Goal: Find specific page/section: Find specific page/section

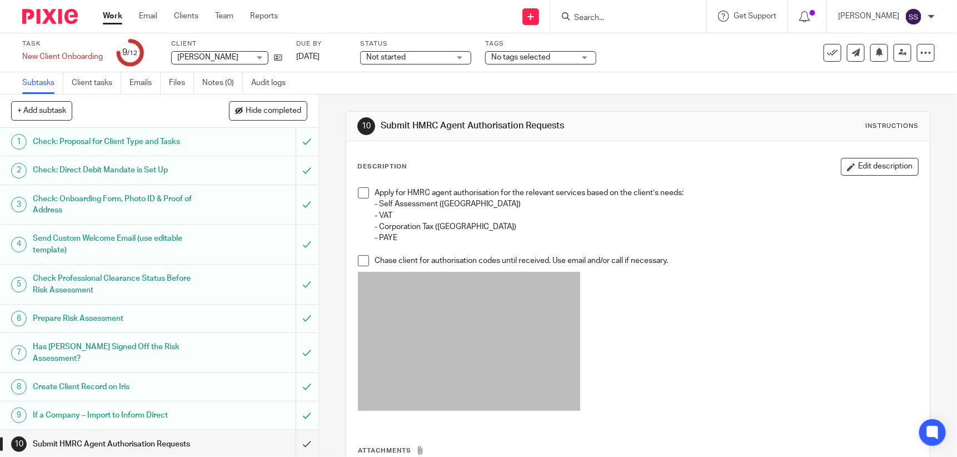
click at [609, 18] on input "Search" at bounding box center [623, 18] width 100 height 10
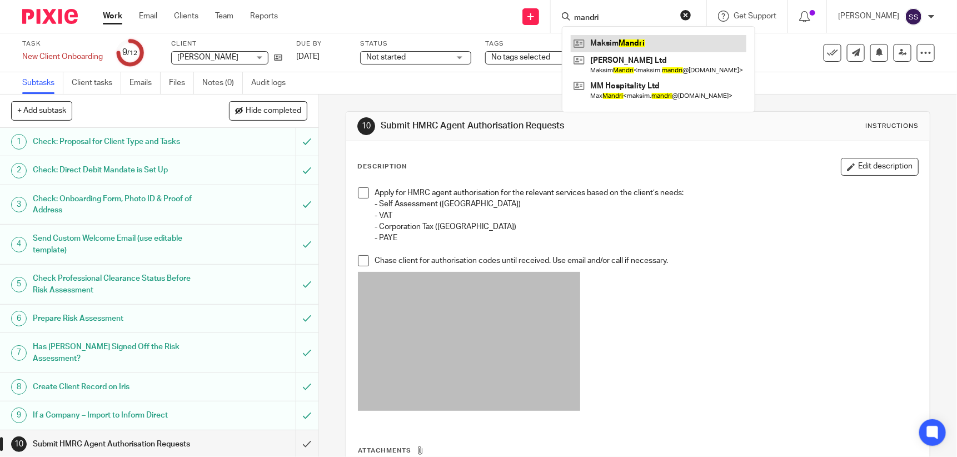
type input "mandri"
click at [656, 44] on link at bounding box center [659, 43] width 176 height 17
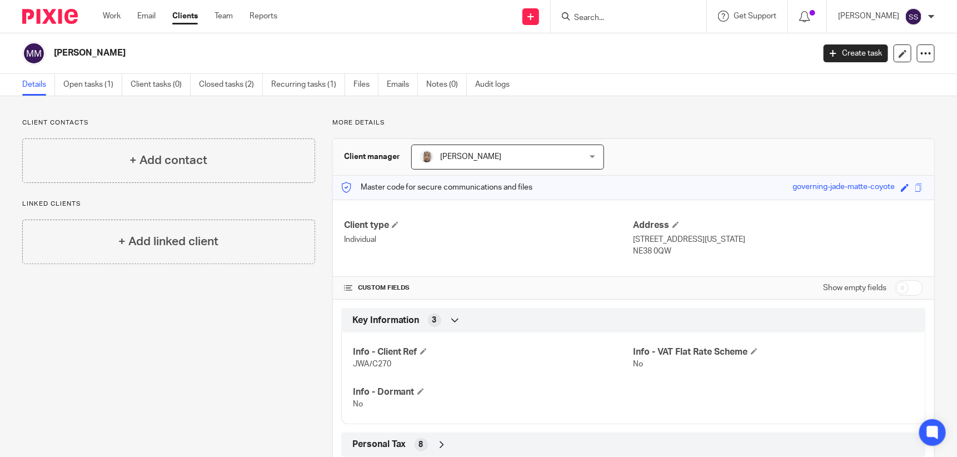
click at [895, 286] on input "checkbox" at bounding box center [909, 288] width 28 height 16
checkbox input "true"
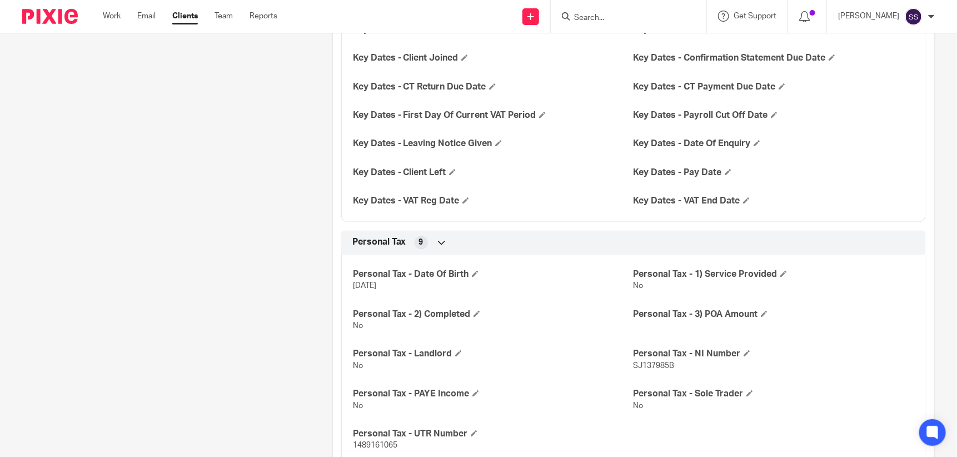
scroll to position [916, 0]
